Goal: Task Accomplishment & Management: Use online tool/utility

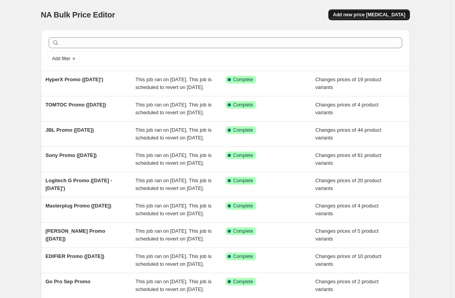
click at [373, 16] on span "Add new price [MEDICAL_DATA]" at bounding box center [369, 15] width 72 height 6
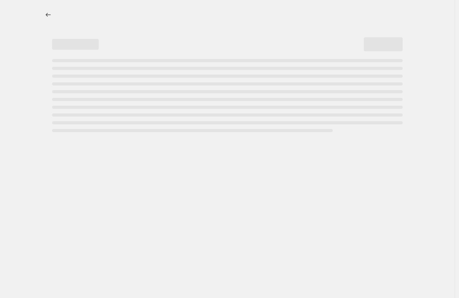
select select "percentage"
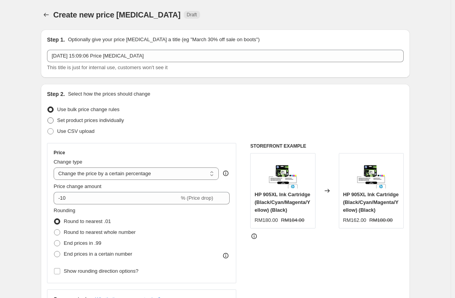
click at [63, 122] on span "Set product prices individually" at bounding box center [90, 120] width 67 height 6
click at [48, 118] on input "Set product prices individually" at bounding box center [47, 117] width 0 height 0
radio input "true"
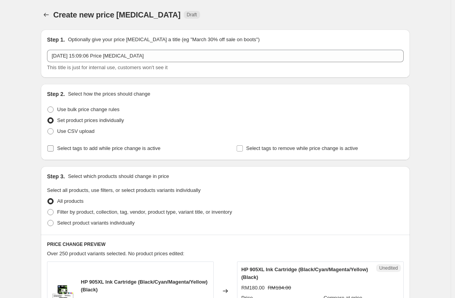
scroll to position [39, 0]
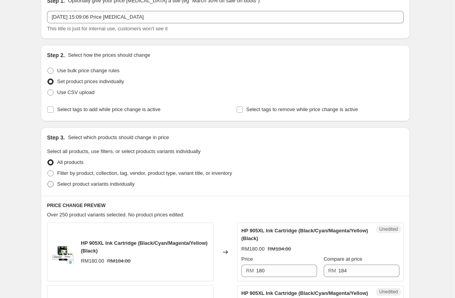
click at [96, 186] on span "Select product variants individually" at bounding box center [95, 184] width 77 height 6
click at [48, 181] on input "Select product variants individually" at bounding box center [47, 181] width 0 height 0
radio input "true"
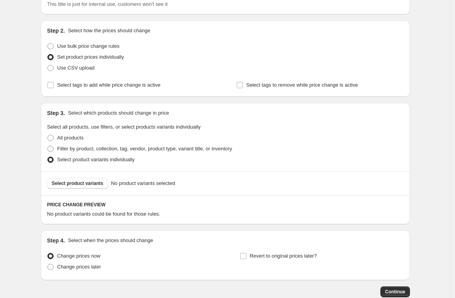
scroll to position [110, 0]
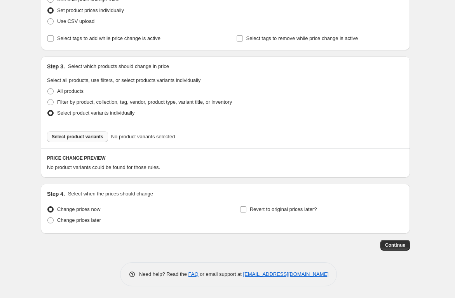
click at [91, 137] on span "Select product variants" at bounding box center [78, 137] width 52 height 6
click at [28, 139] on div "Create new price change job. This page is ready Create new price change job Dra…" at bounding box center [225, 94] width 451 height 408
click at [63, 140] on button "Select product variants" at bounding box center [77, 136] width 61 height 11
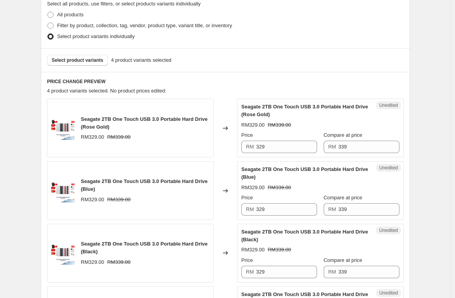
scroll to position [188, 0]
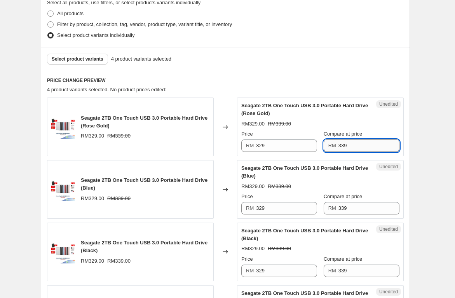
click at [370, 148] on input "339" at bounding box center [369, 146] width 61 height 12
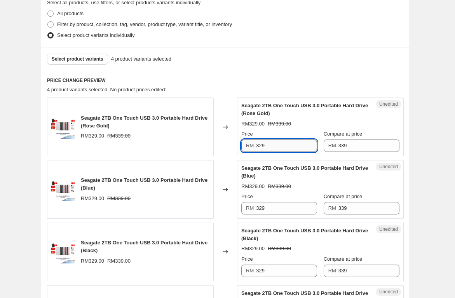
click at [271, 146] on input "329" at bounding box center [286, 146] width 61 height 12
type input "325"
click at [284, 209] on input "329" at bounding box center [286, 208] width 61 height 12
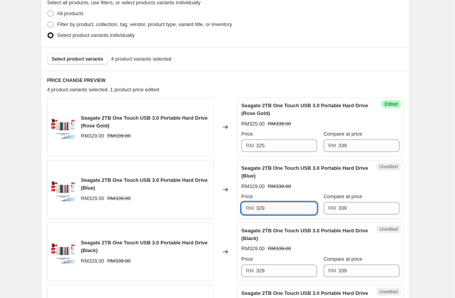
click at [284, 209] on input "329" at bounding box center [286, 208] width 61 height 12
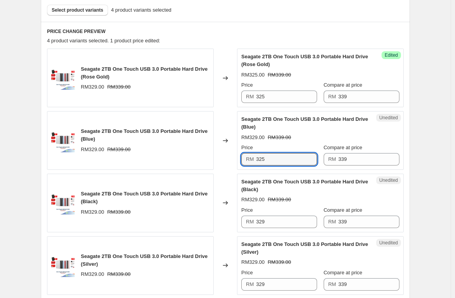
scroll to position [265, 0]
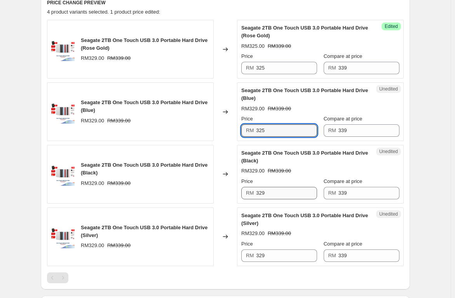
type input "325"
click at [284, 197] on input "329" at bounding box center [286, 193] width 61 height 12
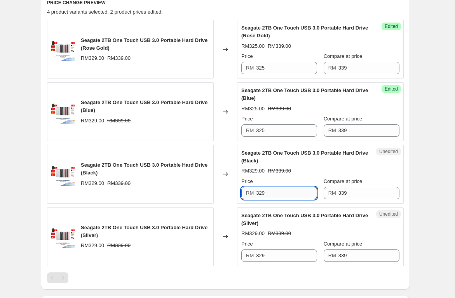
click at [283, 197] on input "329" at bounding box center [286, 193] width 61 height 12
type input "325"
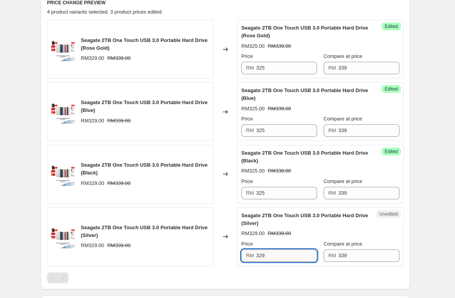
click at [273, 253] on input "329" at bounding box center [286, 256] width 61 height 12
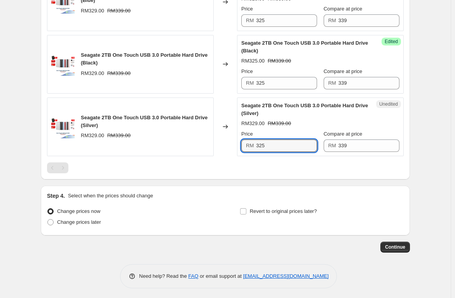
scroll to position [377, 0]
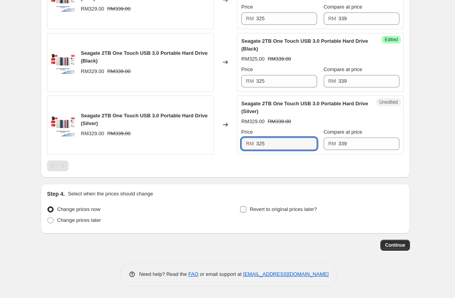
type input "325"
click at [250, 210] on label "Revert to original prices later?" at bounding box center [278, 209] width 77 height 11
click at [246, 210] on input "Revert to original prices later?" at bounding box center [243, 209] width 6 height 6
checkbox input "true"
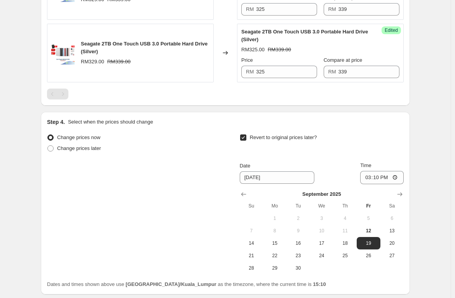
scroll to position [455, 0]
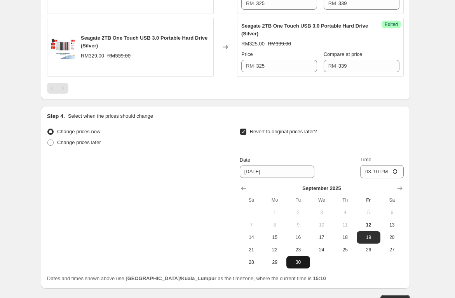
click at [298, 260] on span "30" at bounding box center [298, 262] width 17 height 6
type input "9/30/2025"
click at [368, 169] on input "15:10" at bounding box center [382, 171] width 44 height 13
type input "23:59"
click at [228, 225] on div "Change prices now Change prices later Revert to original prices later? Date 9/3…" at bounding box center [225, 197] width 357 height 142
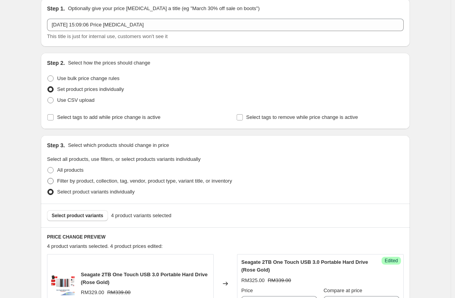
scroll to position [0, 0]
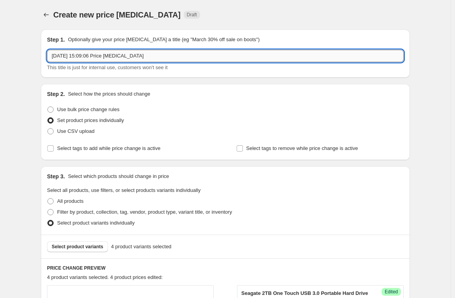
click at [166, 55] on input "12 Sept 2025, 15:09:06 Price change job" at bounding box center [225, 56] width 357 height 12
drag, startPoint x: 181, startPoint y: 54, endPoint x: 5, endPoint y: 43, distance: 175.6
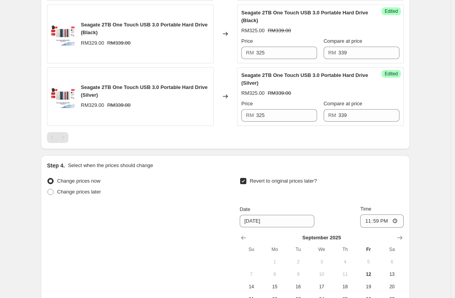
scroll to position [466, 0]
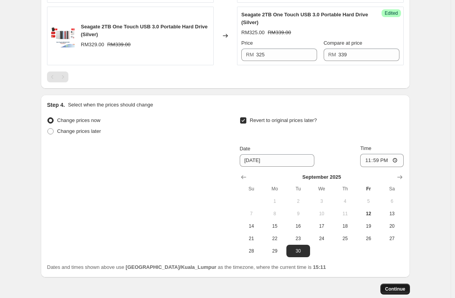
type input "Branded Sale Seagate 2TB Promo"
click at [392, 289] on span "Continue" at bounding box center [395, 289] width 20 height 6
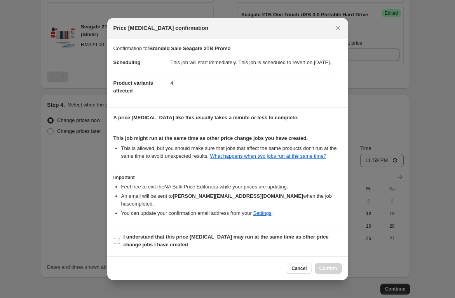
click at [117, 240] on input "I understand that this price change job may run at the same time as other price…" at bounding box center [117, 241] width 6 height 6
checkbox input "true"
click at [322, 269] on span "Confirm" at bounding box center [328, 268] width 18 height 6
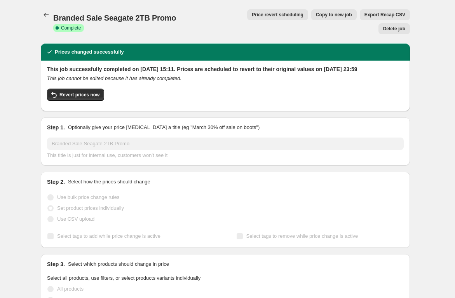
click at [47, 13] on icon "Price change jobs" at bounding box center [46, 15] width 8 height 8
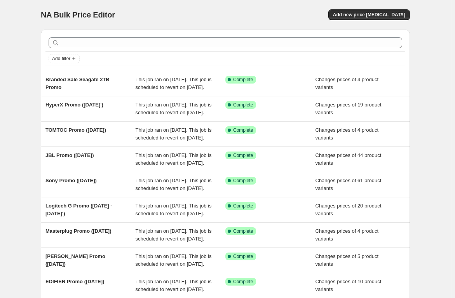
click at [124, 17] on div "NA Bulk Price Editor" at bounding box center [130, 14] width 178 height 11
